Goal: Transaction & Acquisition: Book appointment/travel/reservation

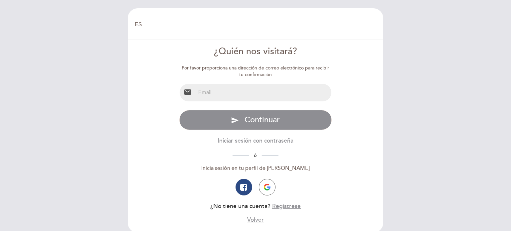
select select "es"
click at [251, 91] on input "email" at bounding box center [263, 93] width 136 height 18
type input "[EMAIL_ADDRESS][DOMAIN_NAME]"
click at [282, 205] on button "Regístrese" at bounding box center [286, 206] width 29 height 8
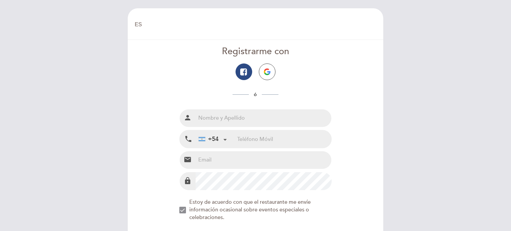
click at [223, 119] on input "text" at bounding box center [263, 118] width 136 height 18
type input "MiaHarrington"
click at [236, 143] on div "+54 [GEOGRAPHIC_DATA] +54 [GEOGRAPHIC_DATA] +54 [GEOGRAPHIC_DATA] ([GEOGRAPHIC_…" at bounding box center [216, 139] width 42 height 18
click at [243, 143] on input "tel" at bounding box center [284, 139] width 94 height 18
type input "91135656460"
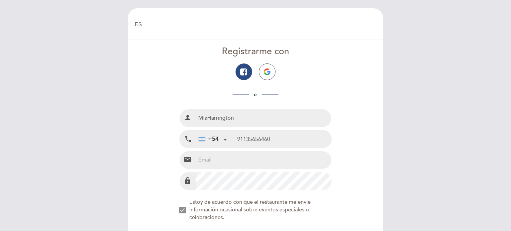
click at [247, 162] on input "email" at bounding box center [263, 160] width 136 height 18
type input "[EMAIL_ADDRESS][DOMAIN_NAME]"
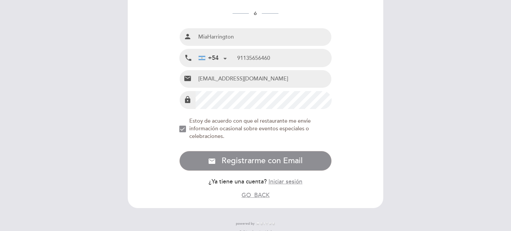
scroll to position [87, 0]
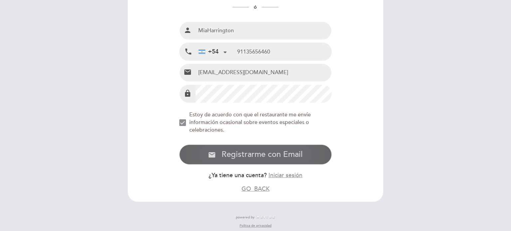
click at [270, 156] on span "Registrarme con Email" at bounding box center [261, 155] width 81 height 10
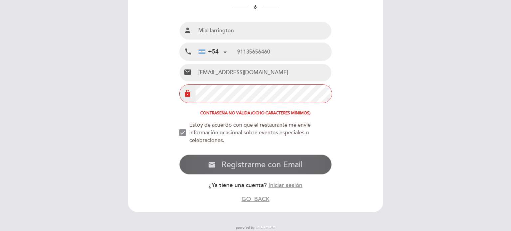
click at [233, 161] on span "Registrarme con Email" at bounding box center [261, 165] width 81 height 10
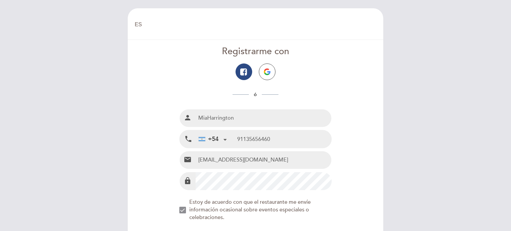
scroll to position [110, 0]
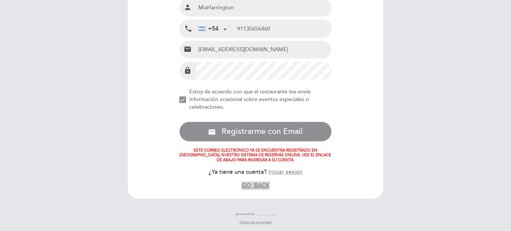
click at [262, 188] on button "GO_BACK" at bounding box center [255, 185] width 28 height 8
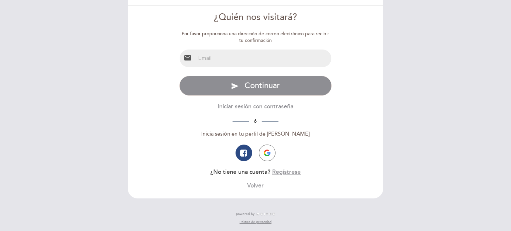
scroll to position [0, 0]
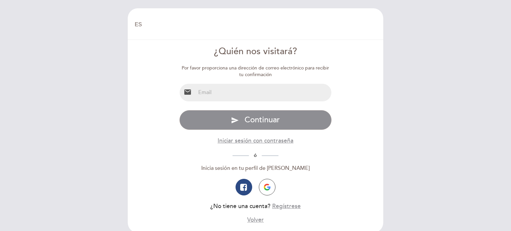
click at [262, 98] on input "email" at bounding box center [263, 93] width 136 height 18
type input "[EMAIL_ADDRESS][DOMAIN_NAME]"
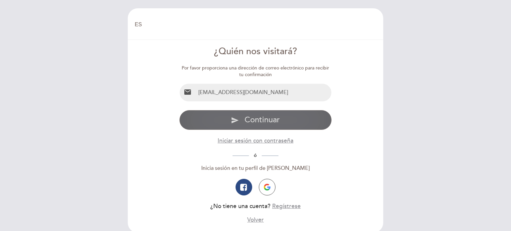
click at [263, 117] on span "Continuar" at bounding box center [261, 120] width 35 height 10
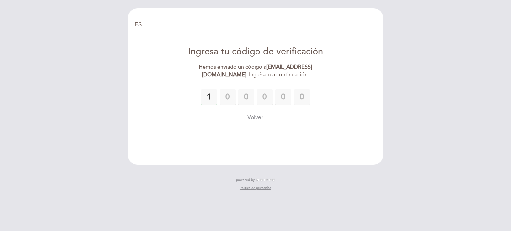
type input "1"
type input "4"
type input "9"
type input "5"
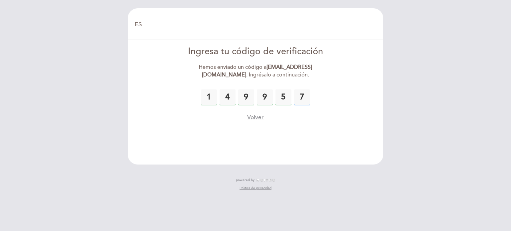
type input "7"
